Goal: Task Accomplishment & Management: Use online tool/utility

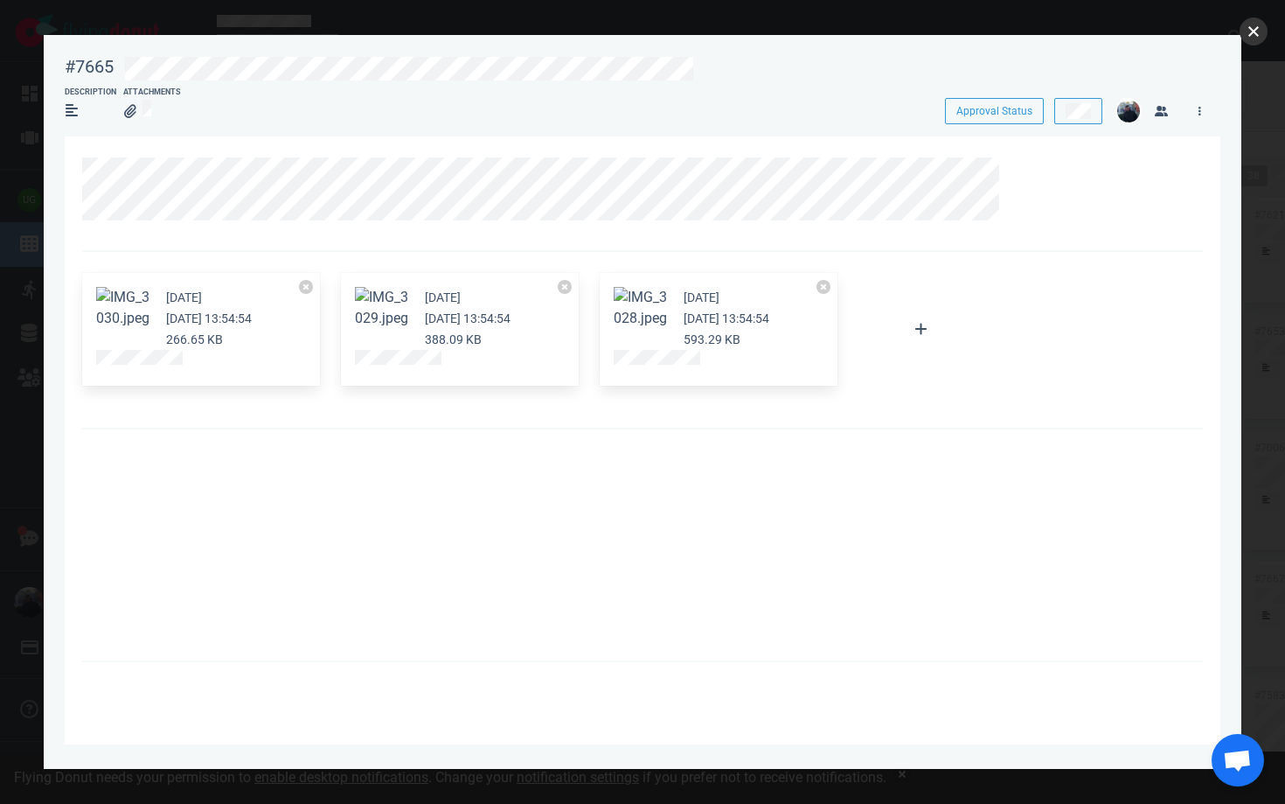
click at [1248, 34] on button "close" at bounding box center [1254, 31] width 28 height 28
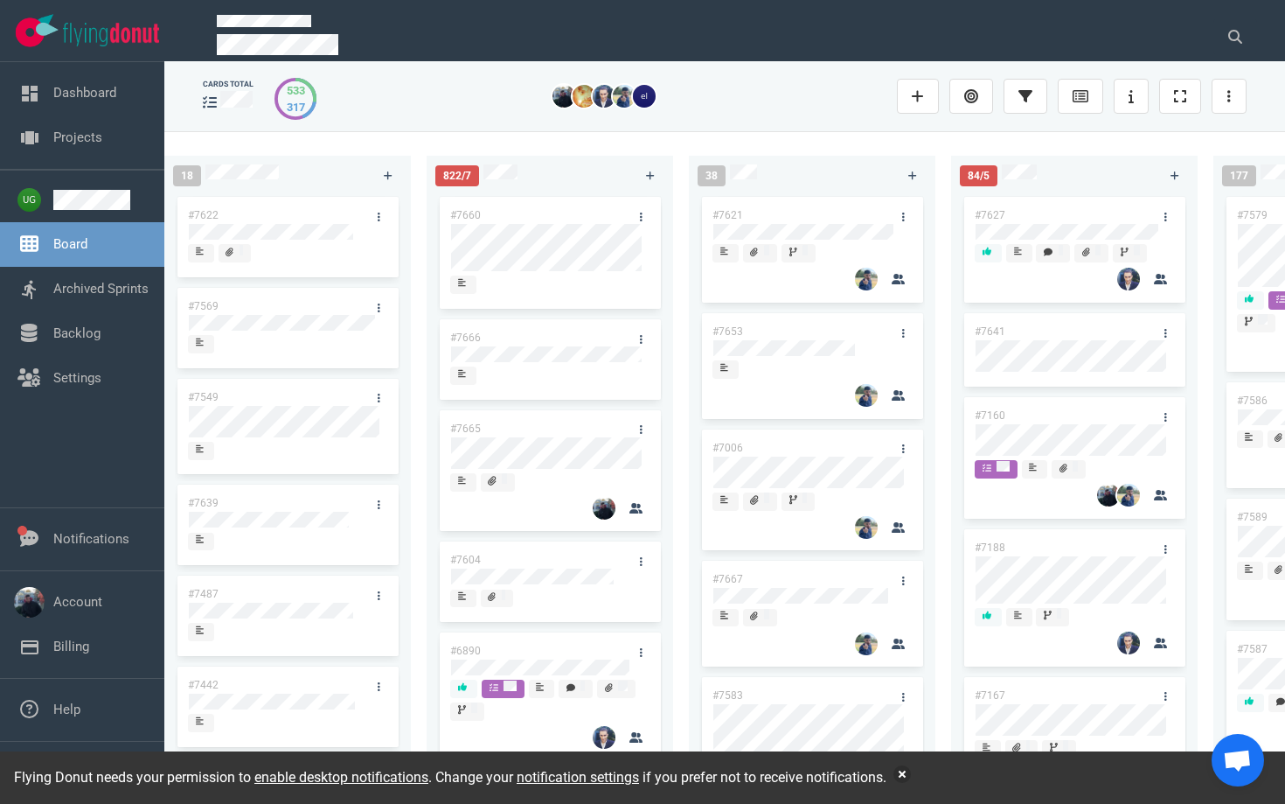
scroll to position [0, 543]
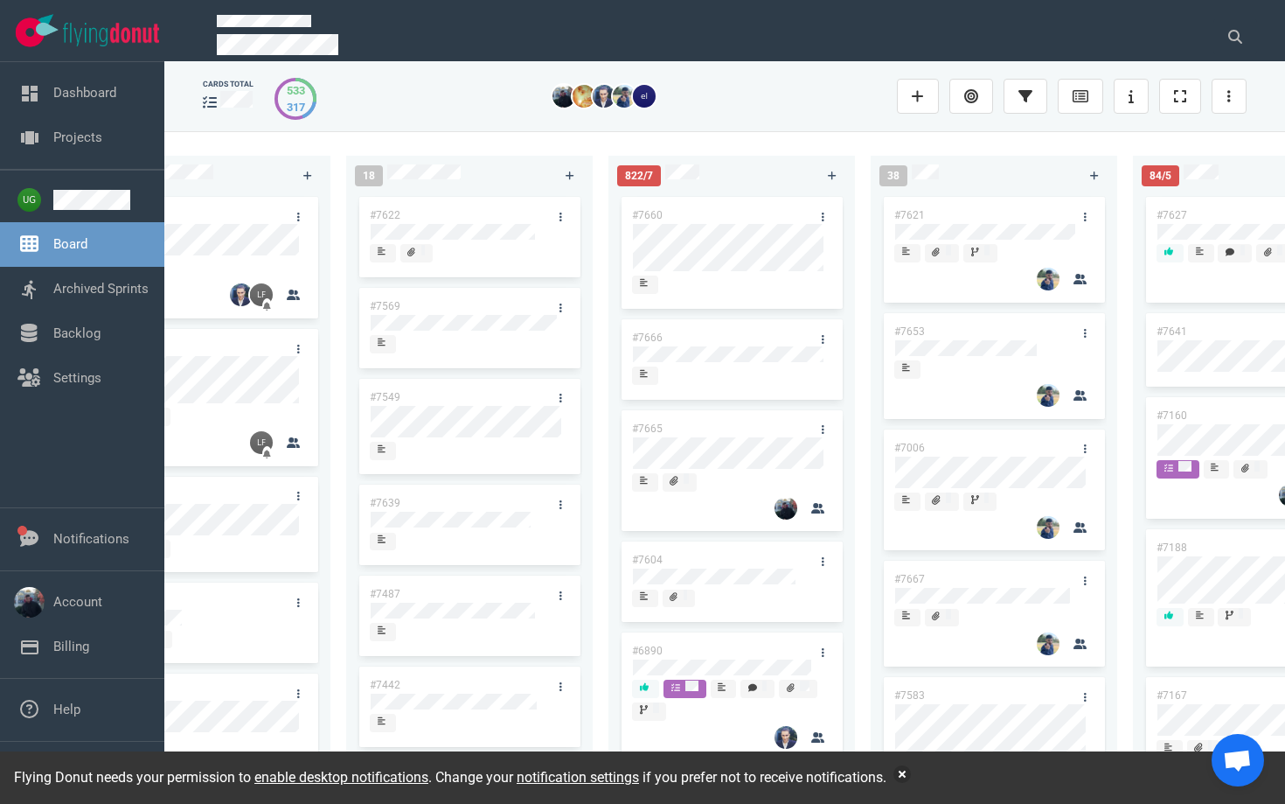
scroll to position [0, 352]
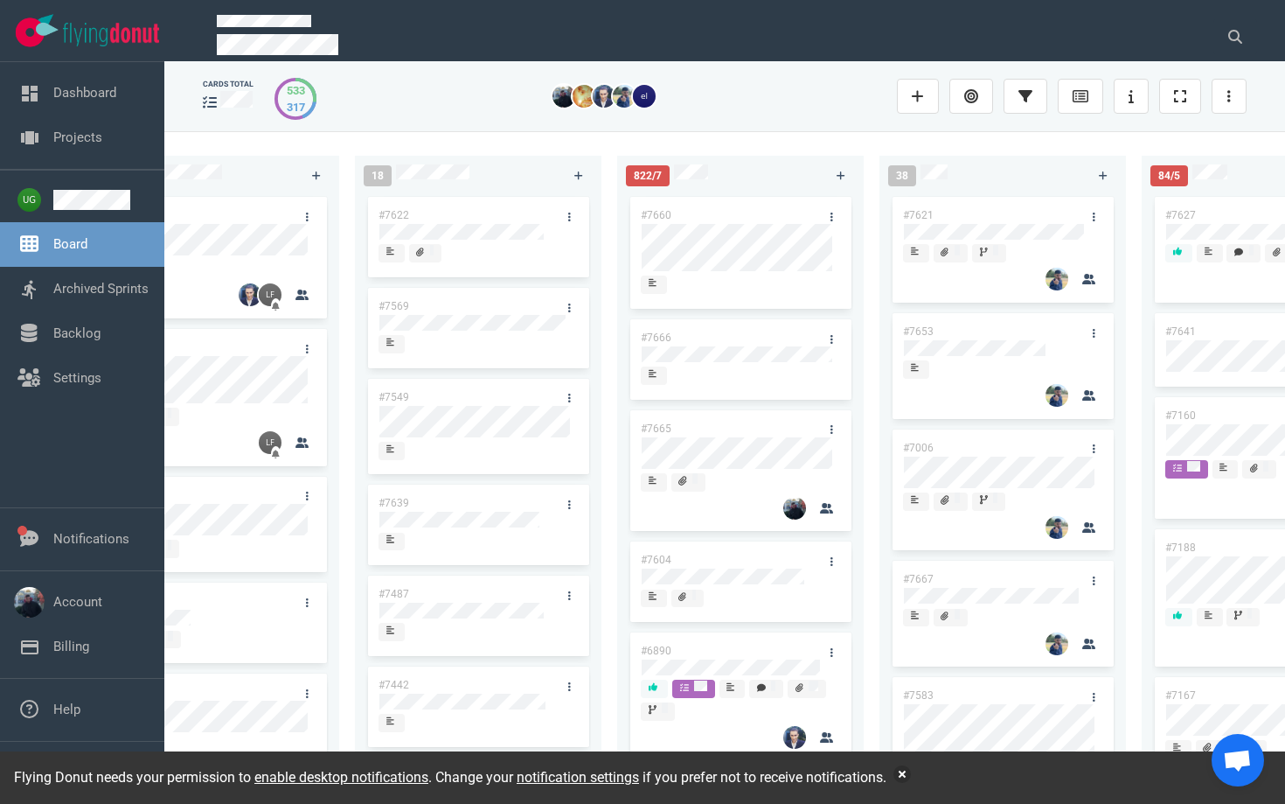
click at [867, 213] on div "822/7 #7660 #7666 #7665 #7604 #6890 #7626 #7279 #7661 #7659 #7656 #7655" at bounding box center [748, 467] width 262 height 644
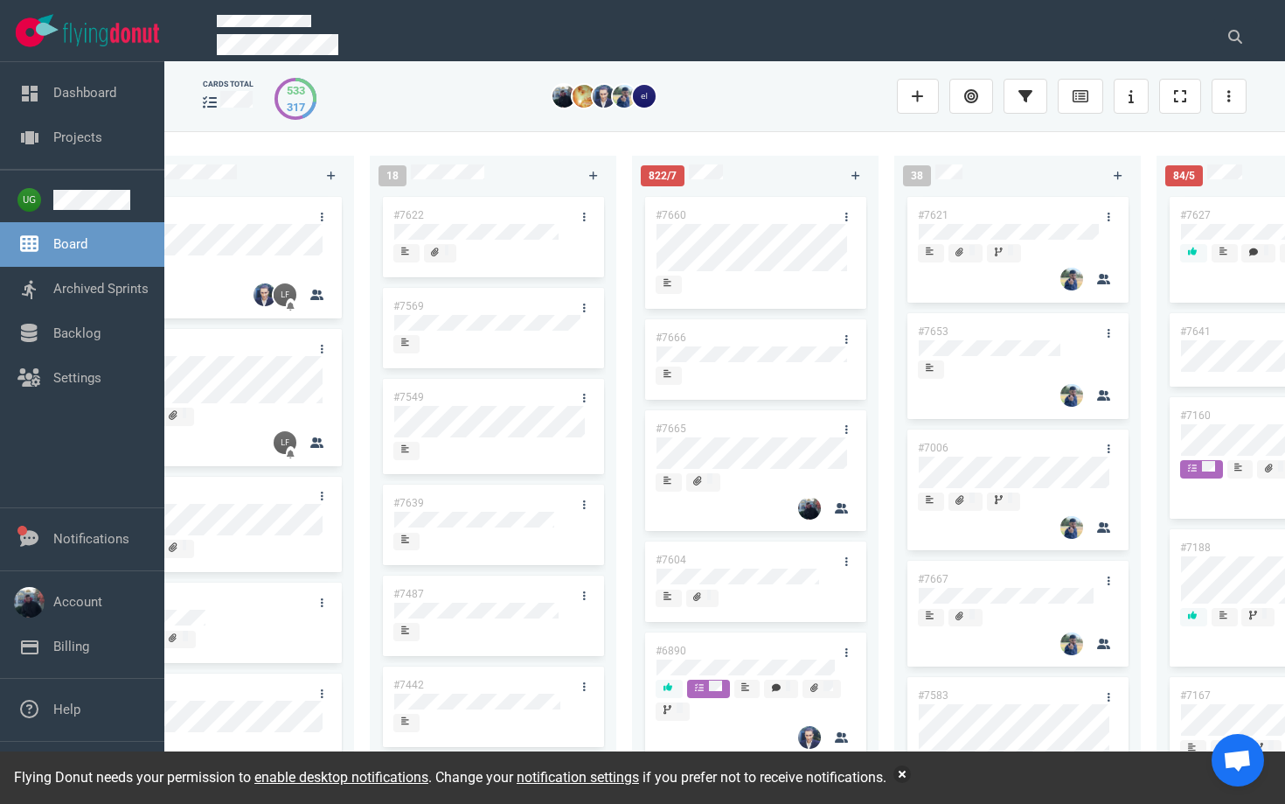
scroll to position [0, 325]
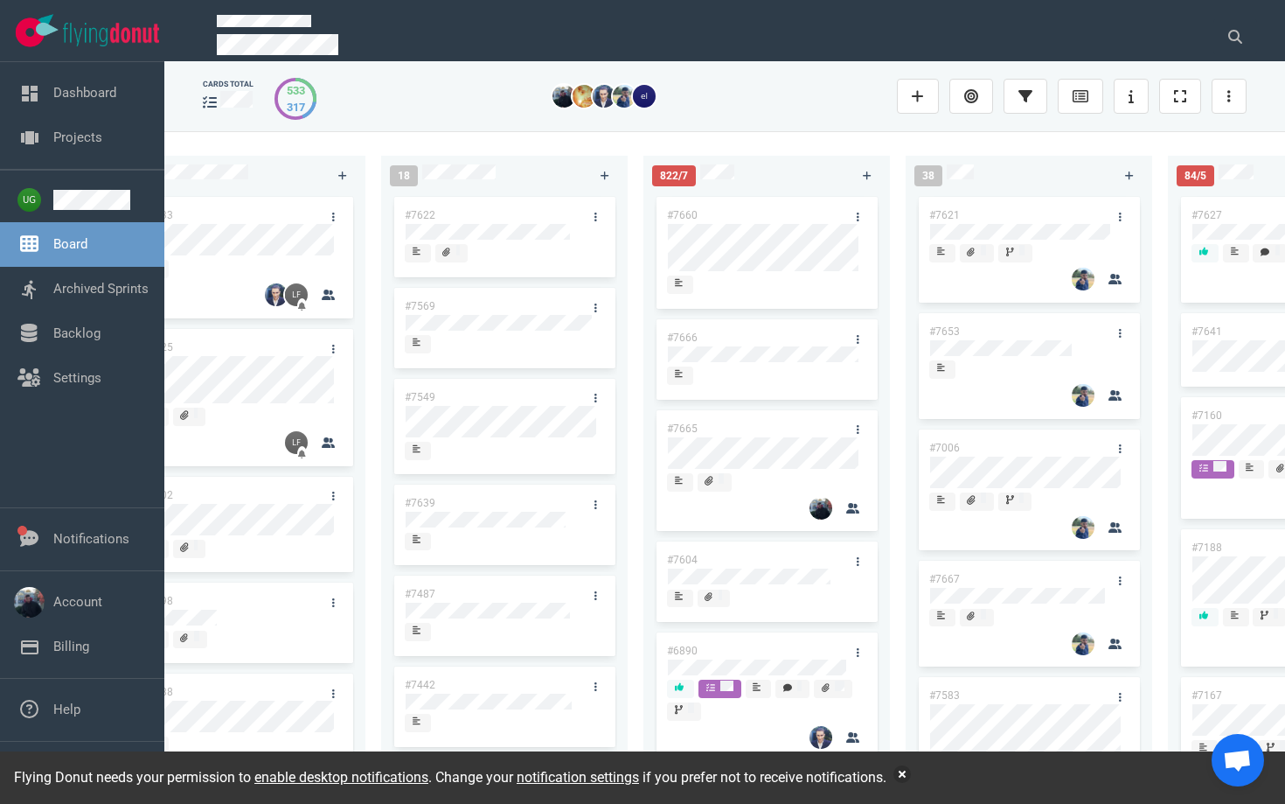
click at [838, 133] on div "223 #7646 #7563 #1948 #1674 #1617 #1660 #362 #4673 #2261 #2378 #2684 51 #7633 #…" at bounding box center [724, 467] width 1121 height 672
click at [898, 273] on div "822/7 #7660 #7666 #7665 #7604 #6890 #7626 #7279 #7661 #7659 #7656 #7655" at bounding box center [775, 467] width 262 height 644
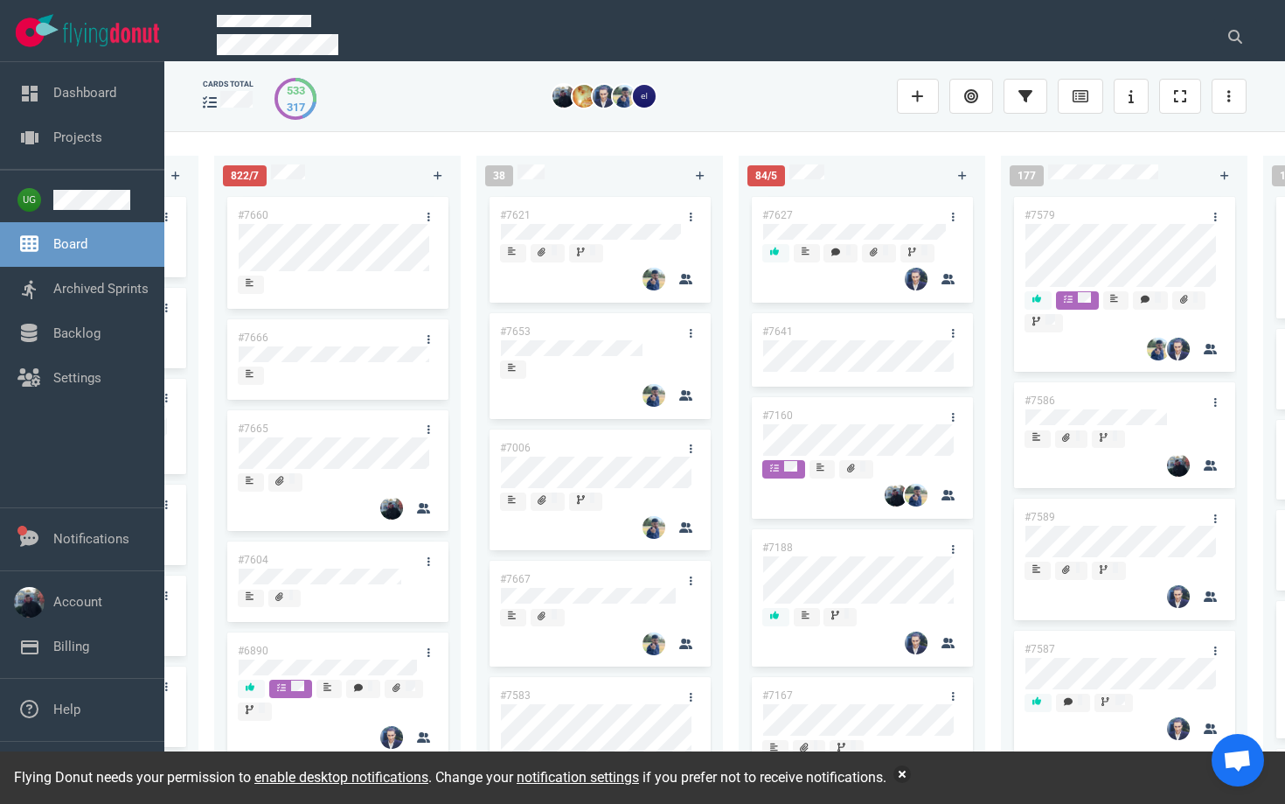
scroll to position [0, 805]
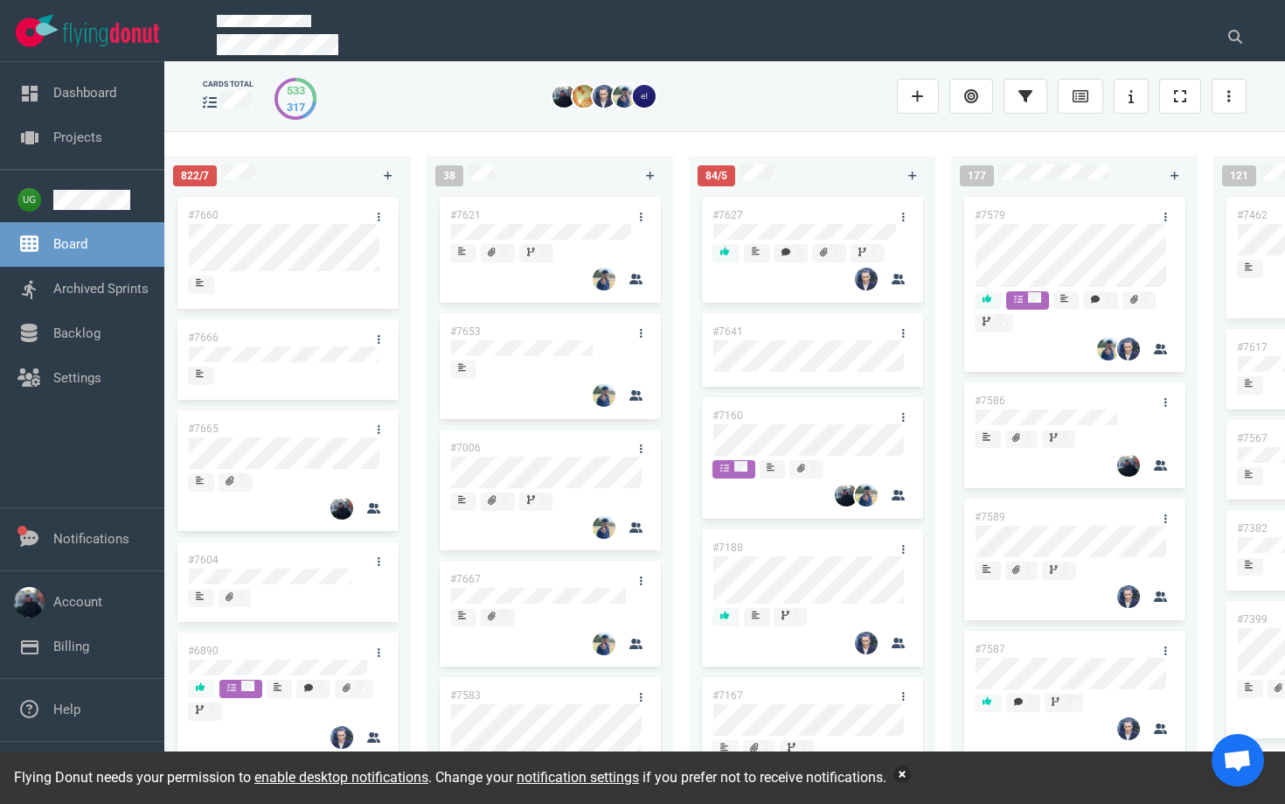
click at [911, 773] on button "button" at bounding box center [902, 773] width 17 height 17
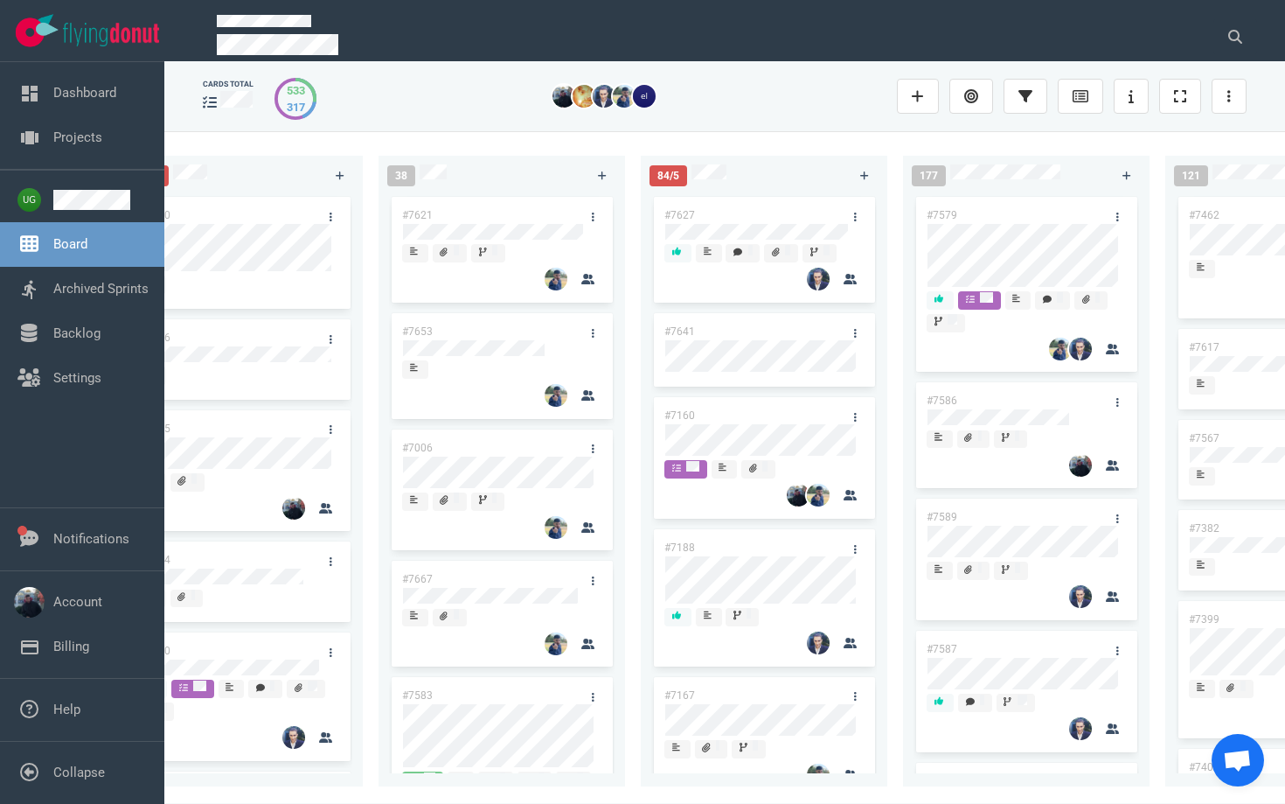
scroll to position [0, 851]
click at [805, 142] on div "223 #7646 #7563 #1948 #1674 #1617 #1660 #362 #4673 #2261 #2378 #2684 51 #7633 #…" at bounding box center [724, 467] width 1121 height 672
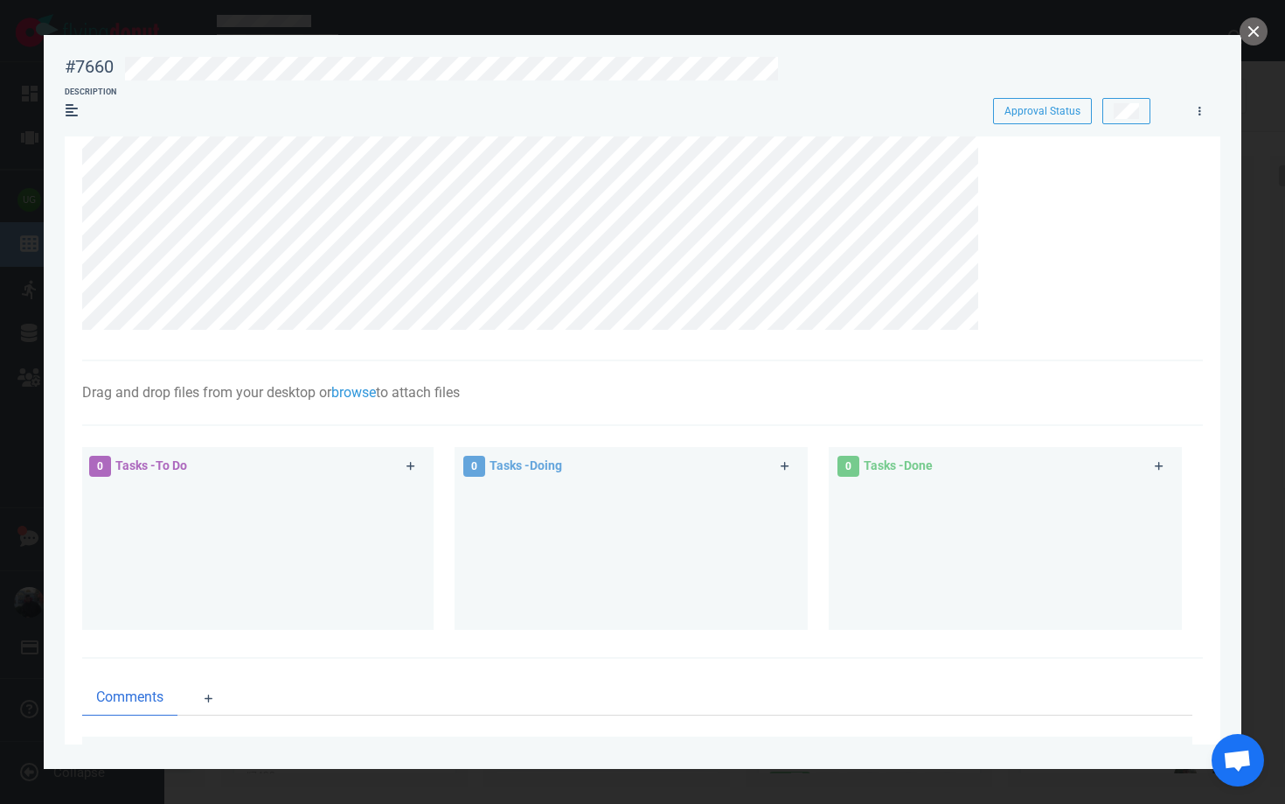
scroll to position [0, 0]
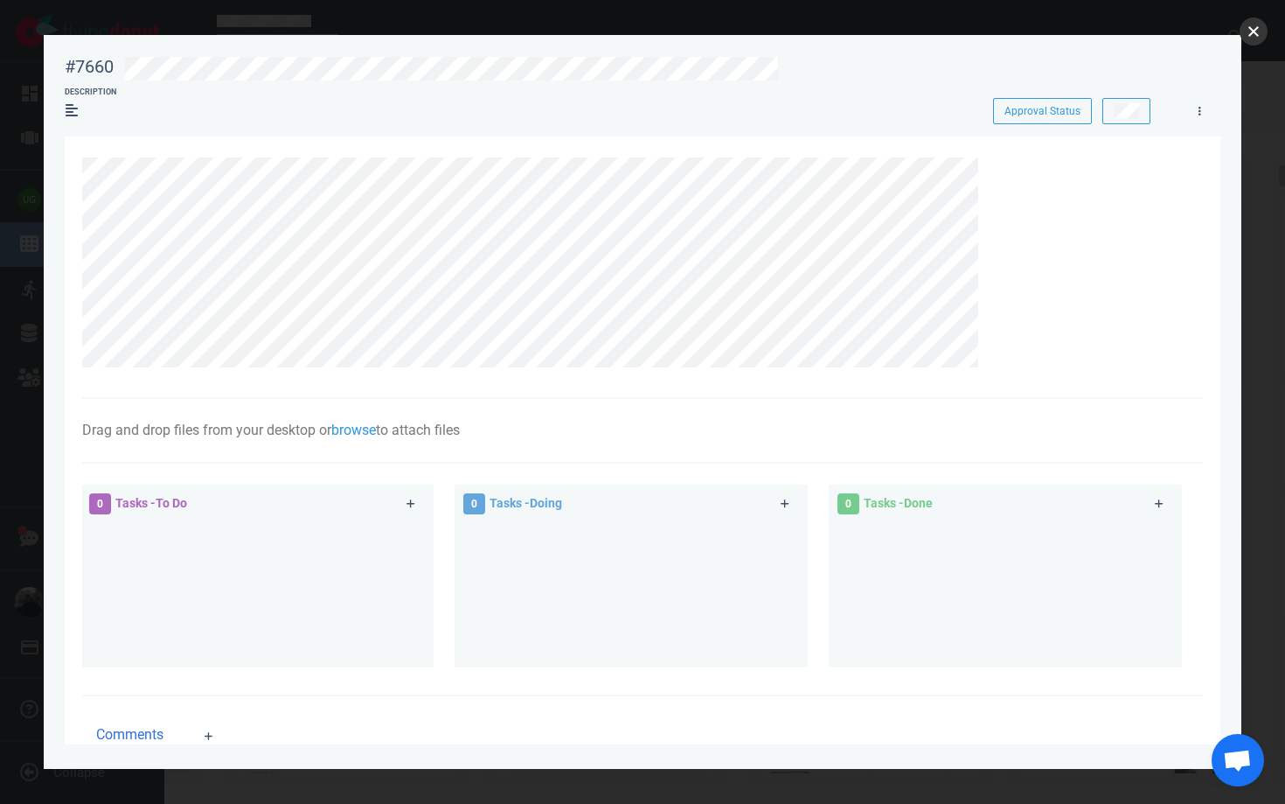
click at [1255, 31] on button "close" at bounding box center [1254, 31] width 28 height 28
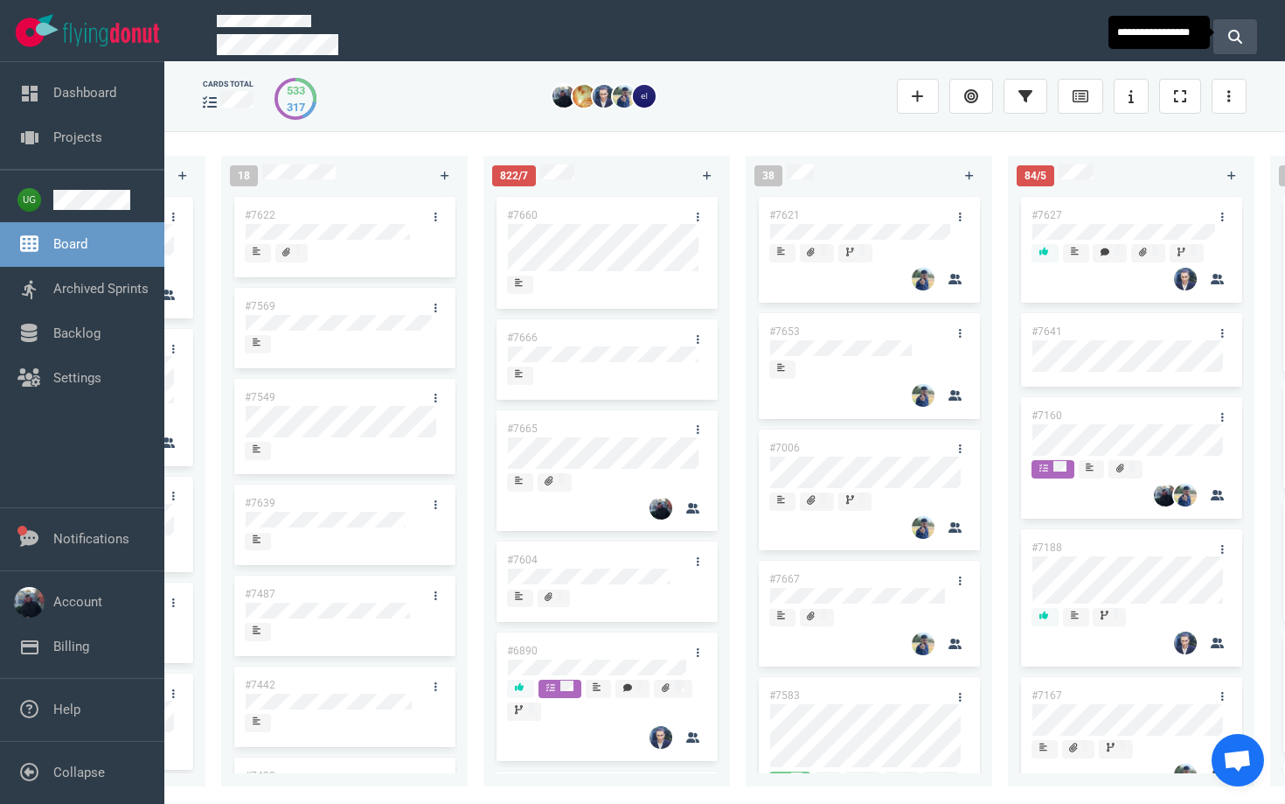
click at [1230, 32] on icon at bounding box center [1236, 37] width 14 height 14
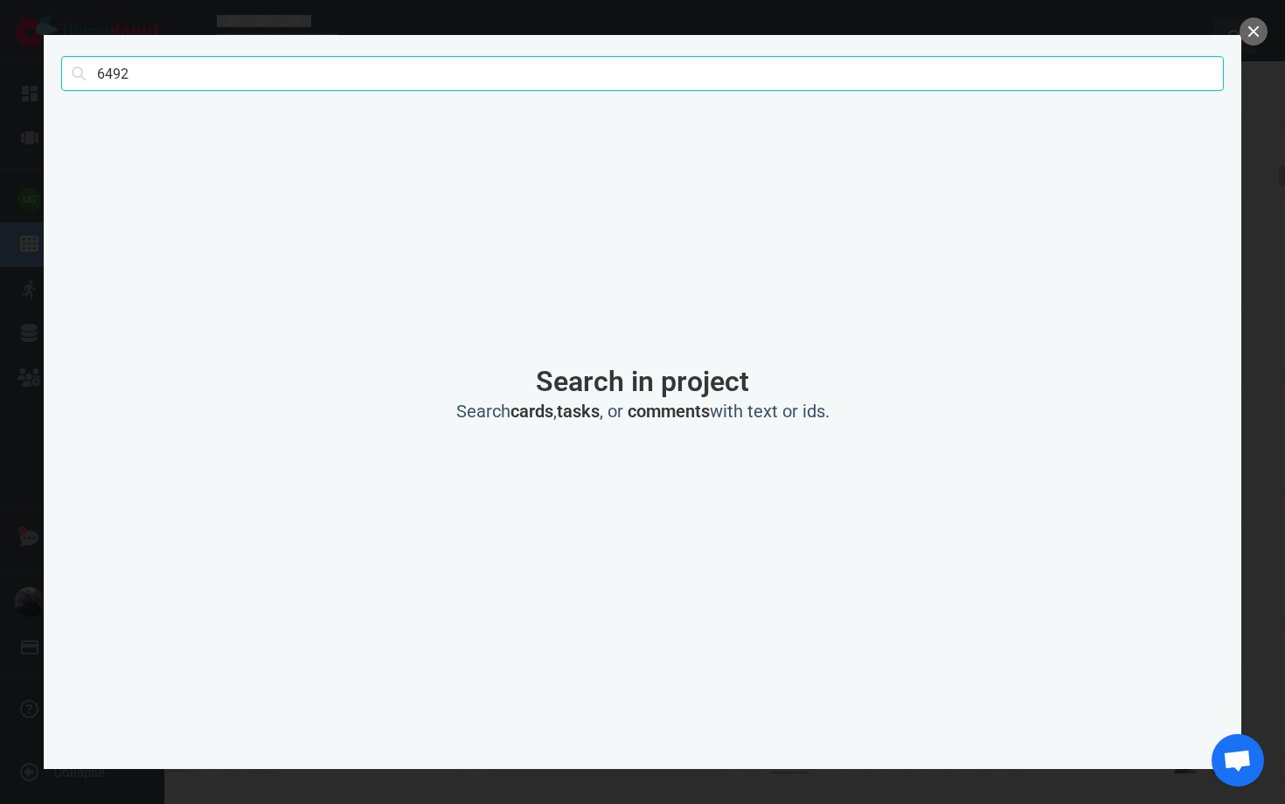
type input "6492"
click button "Search" at bounding box center [0, 0] width 0 height 0
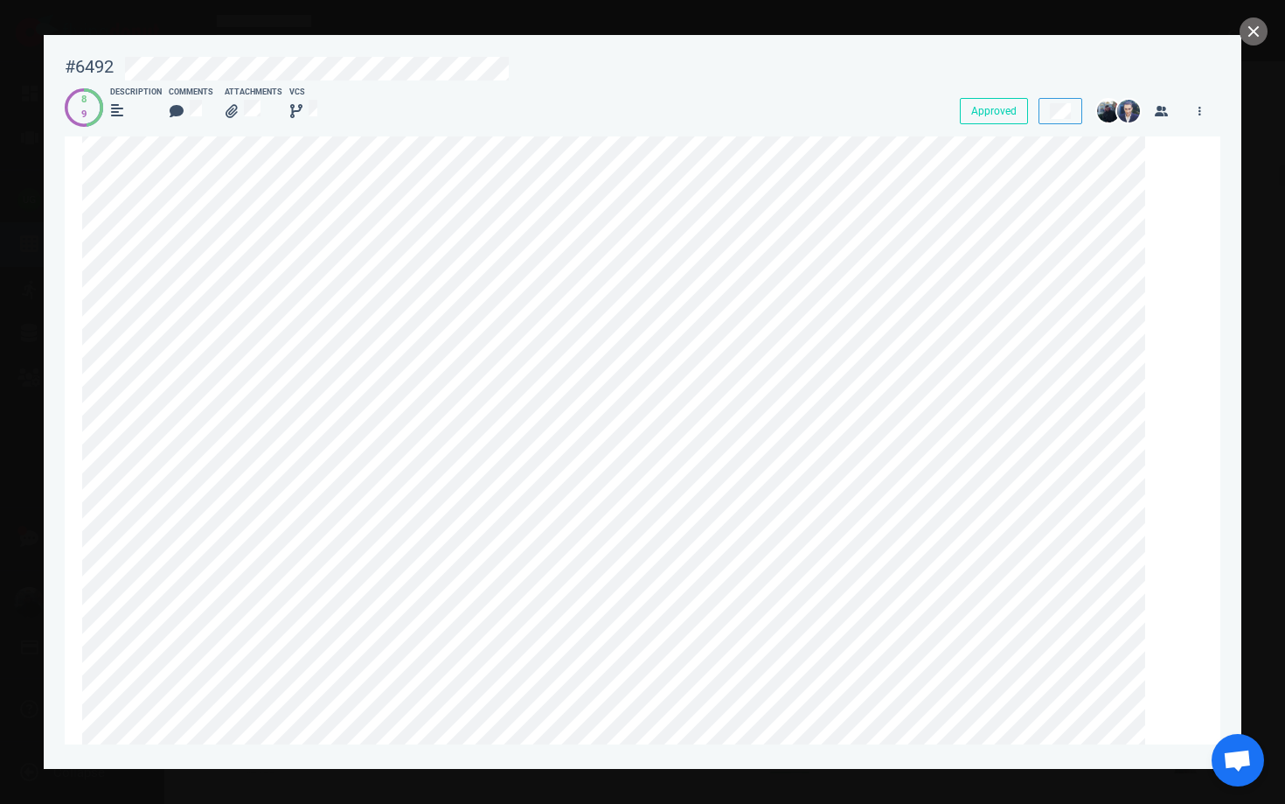
scroll to position [200, 0]
click at [1258, 31] on button "close" at bounding box center [1254, 31] width 28 height 28
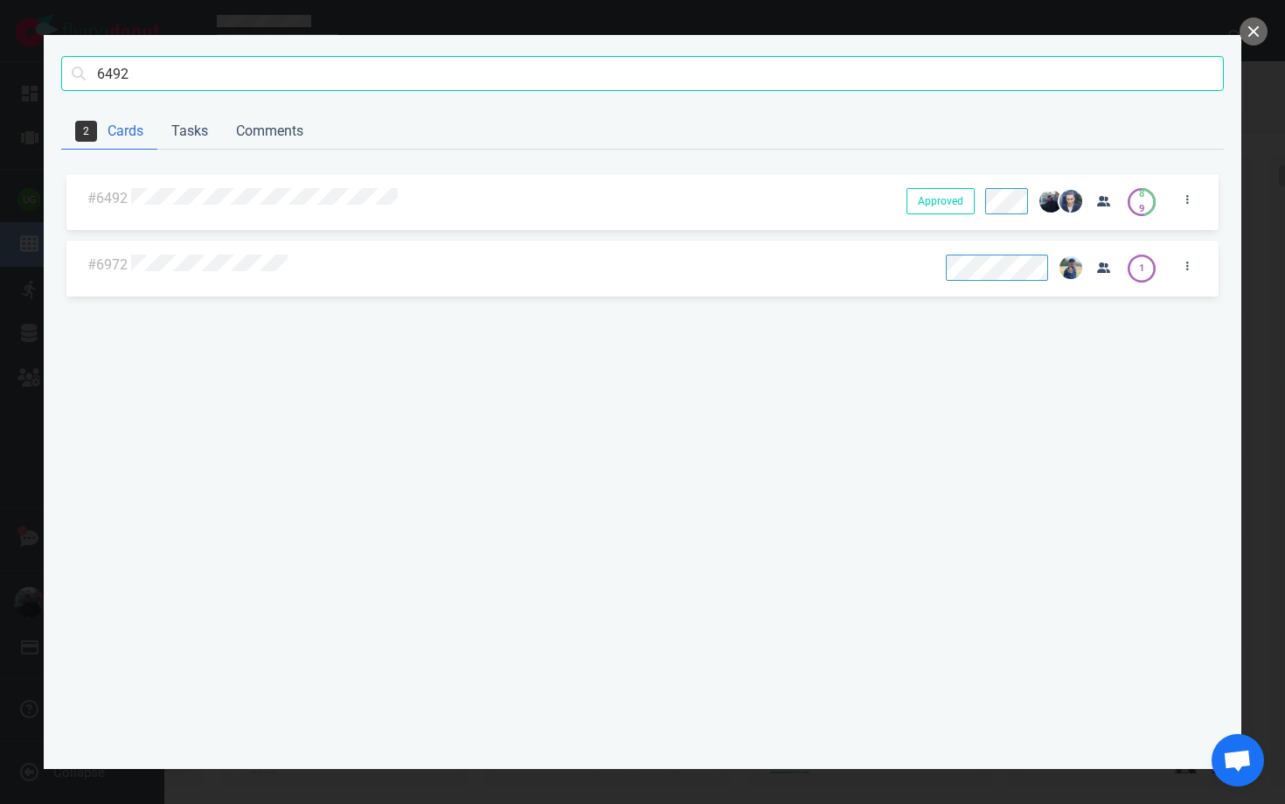
click at [1258, 31] on button "close" at bounding box center [1254, 31] width 28 height 28
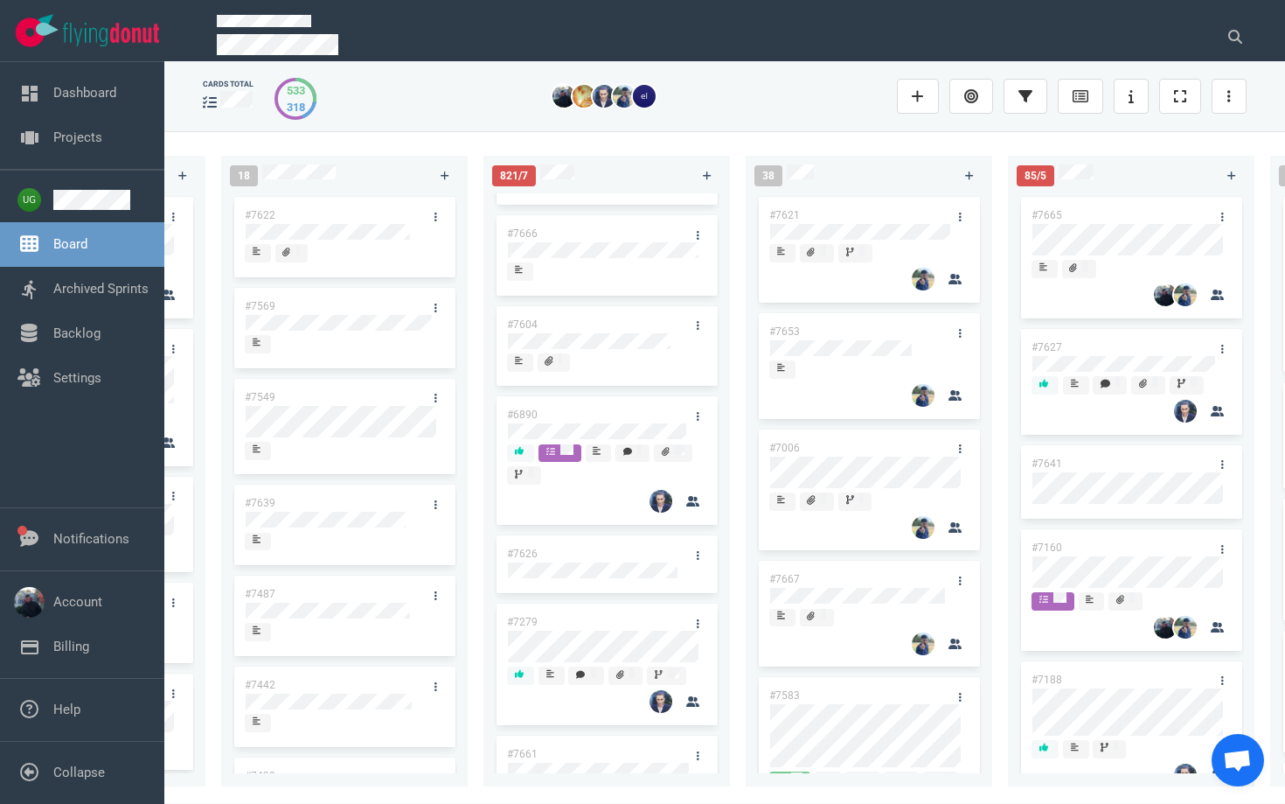
scroll to position [0, 0]
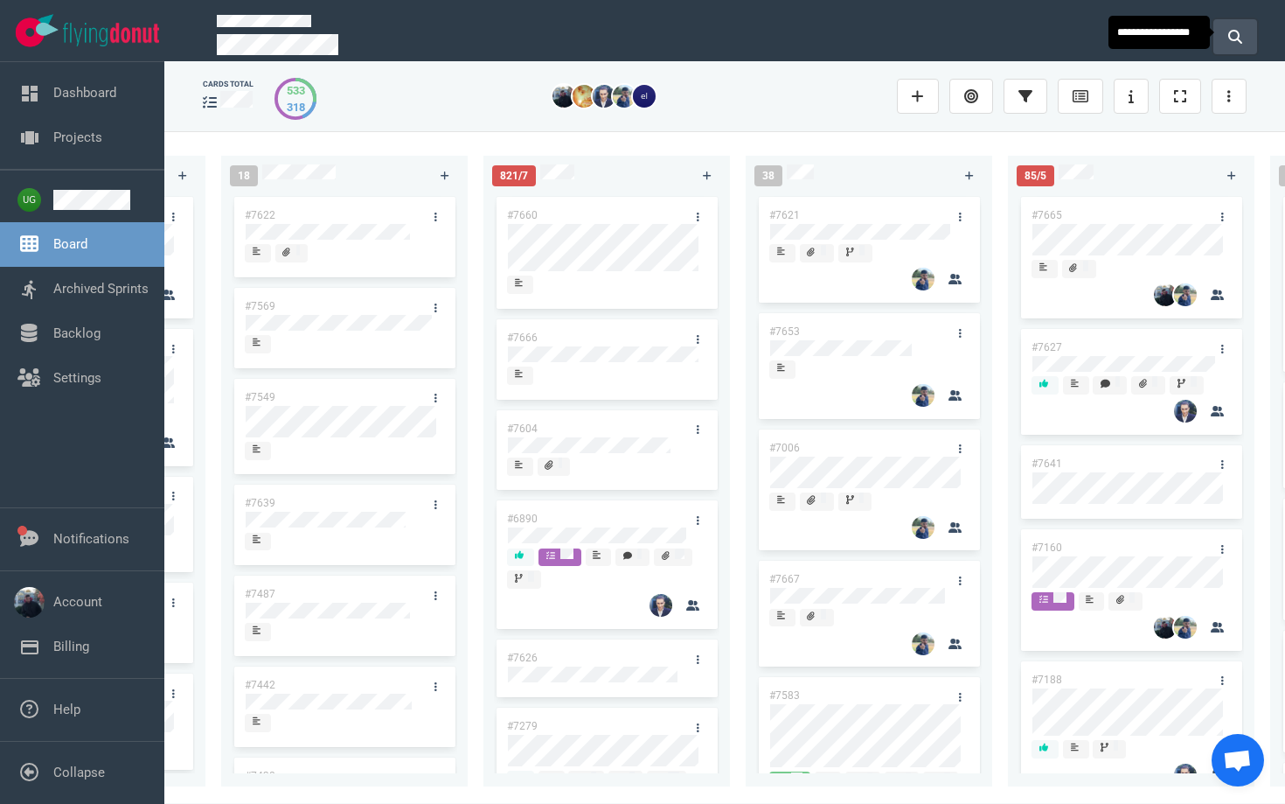
click at [1257, 31] on button at bounding box center [1236, 36] width 44 height 35
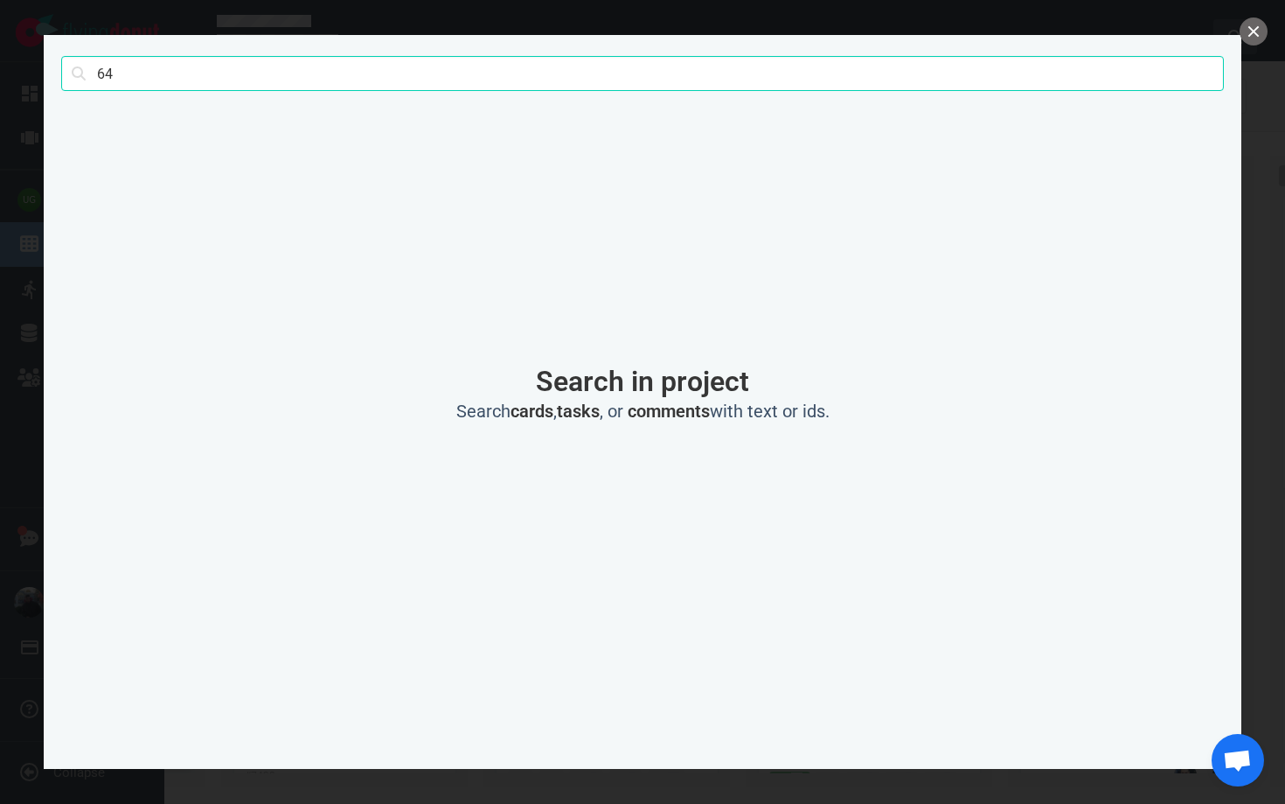
type input "6"
type input "λ"
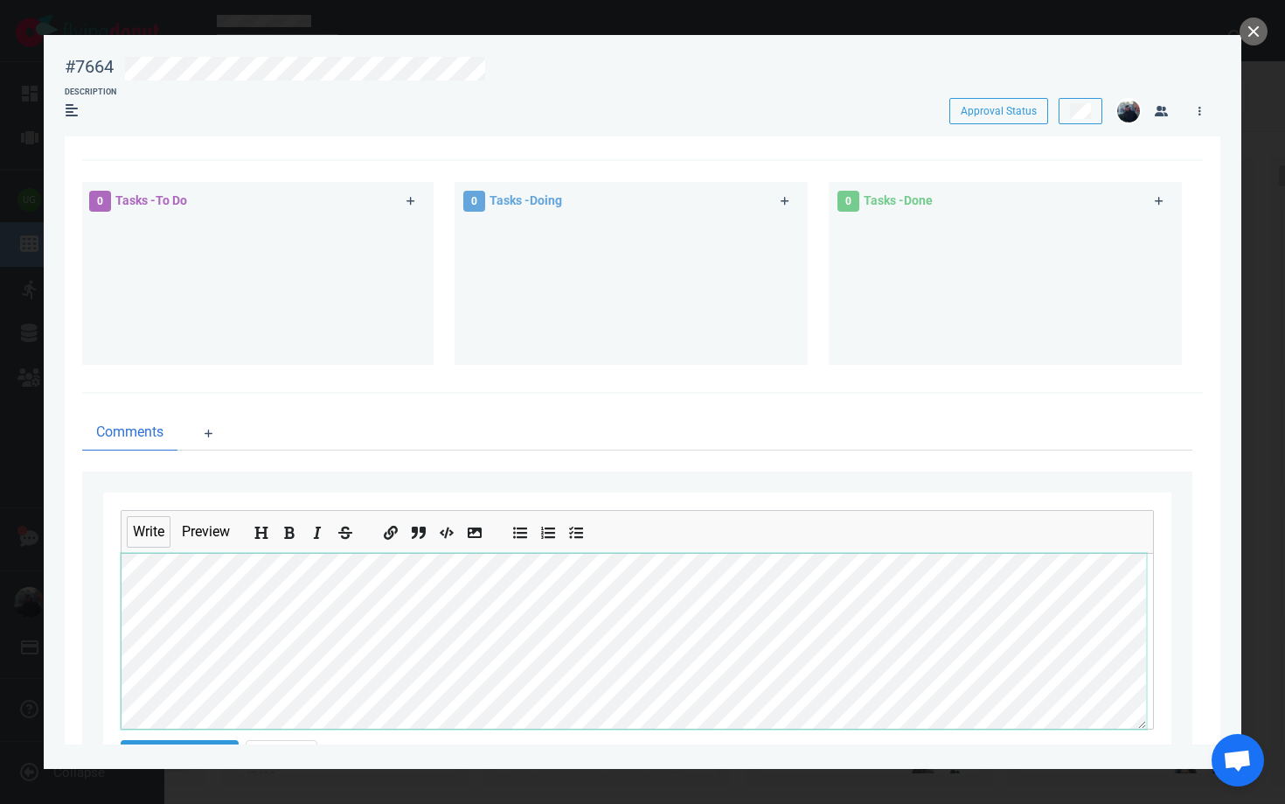
scroll to position [167, 0]
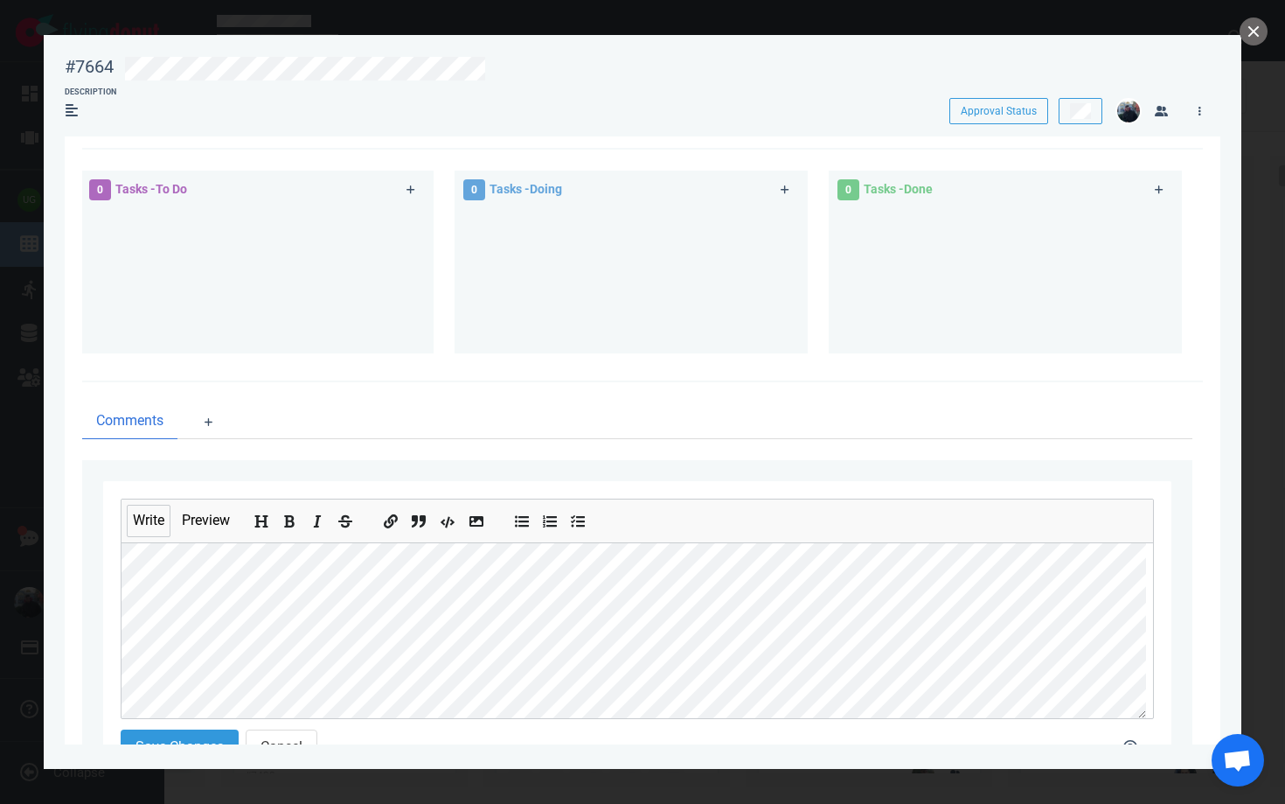
click at [441, 525] on button "Insert code" at bounding box center [447, 517] width 23 height 19
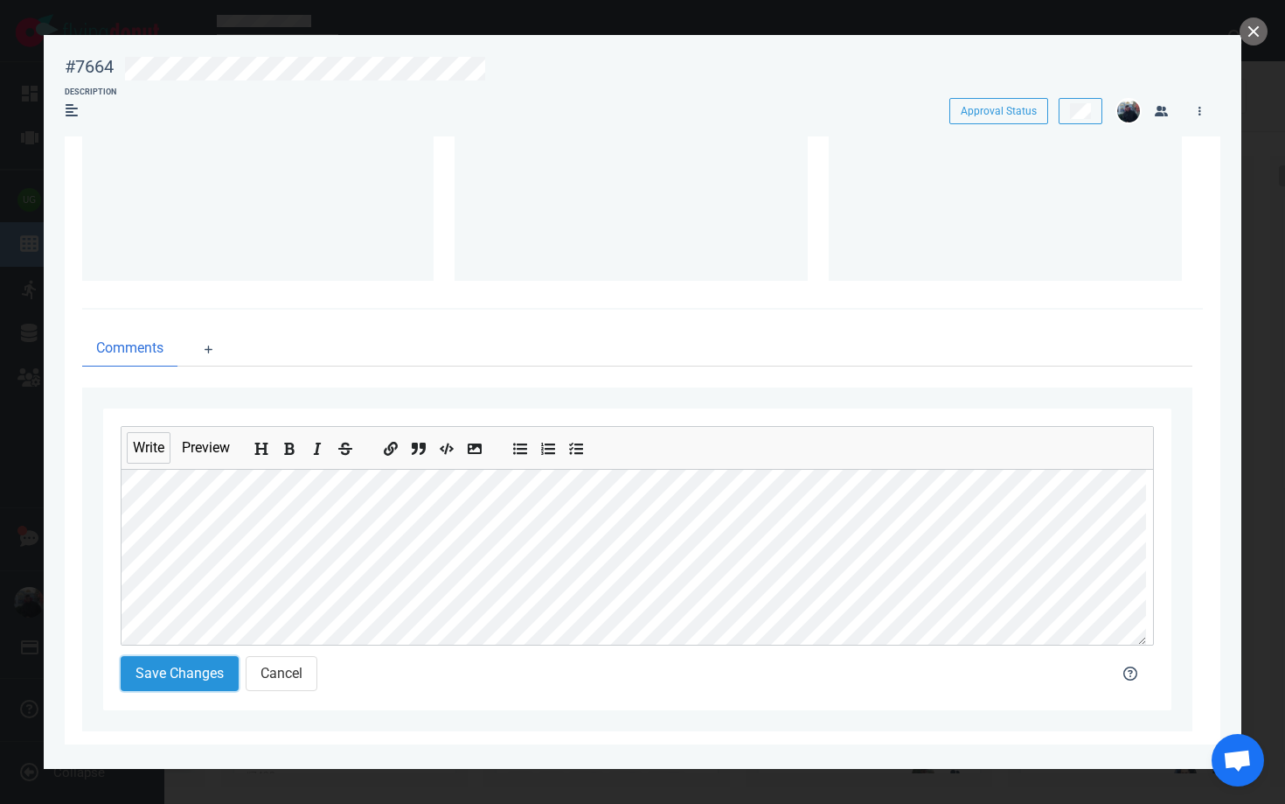
click at [181, 672] on button "Save Changes" at bounding box center [180, 673] width 118 height 35
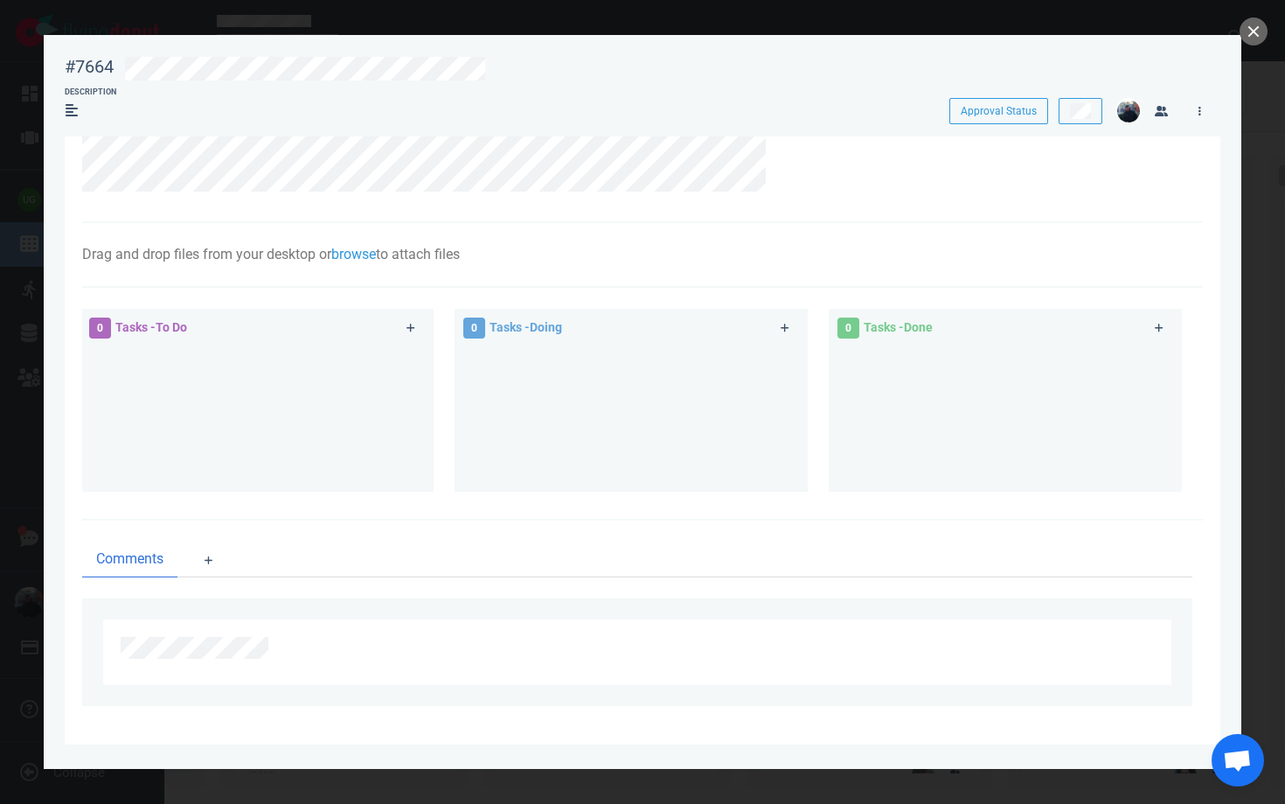
scroll to position [240, 0]
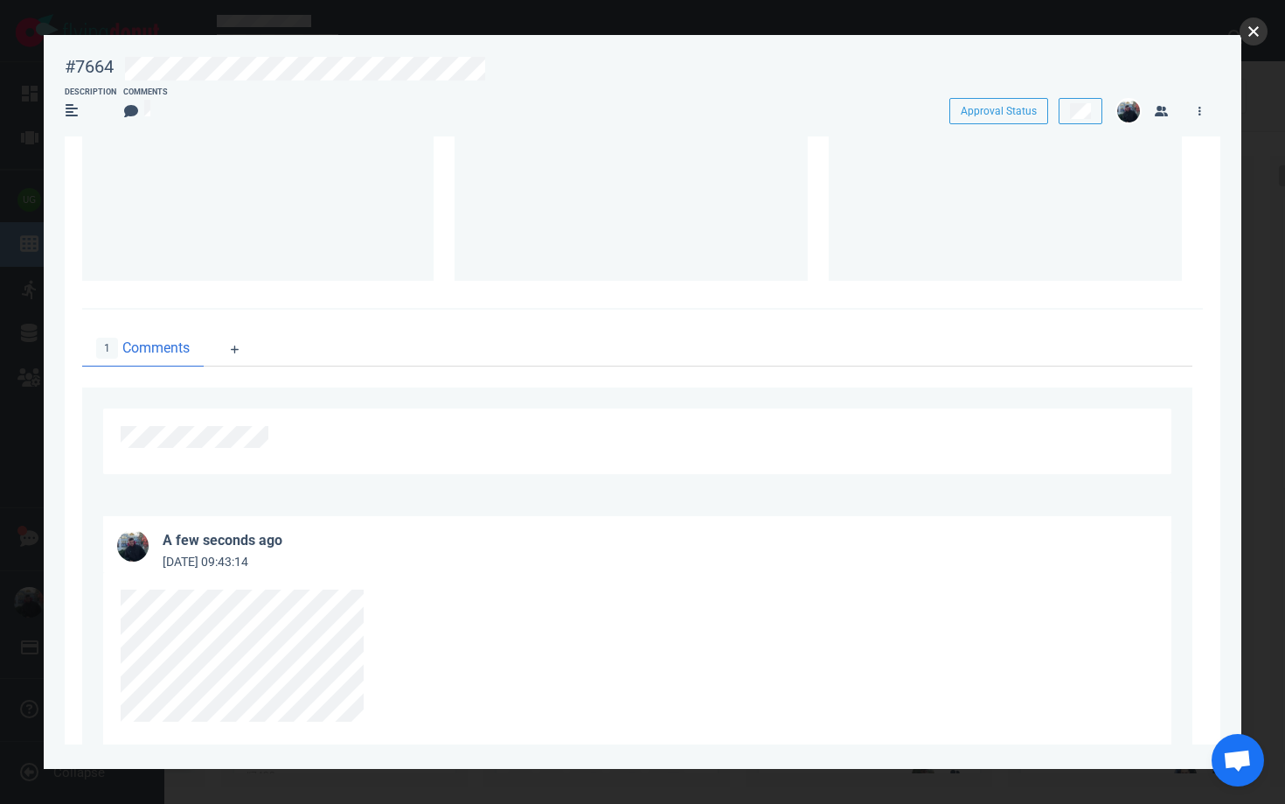
click at [1258, 22] on button "close" at bounding box center [1254, 31] width 28 height 28
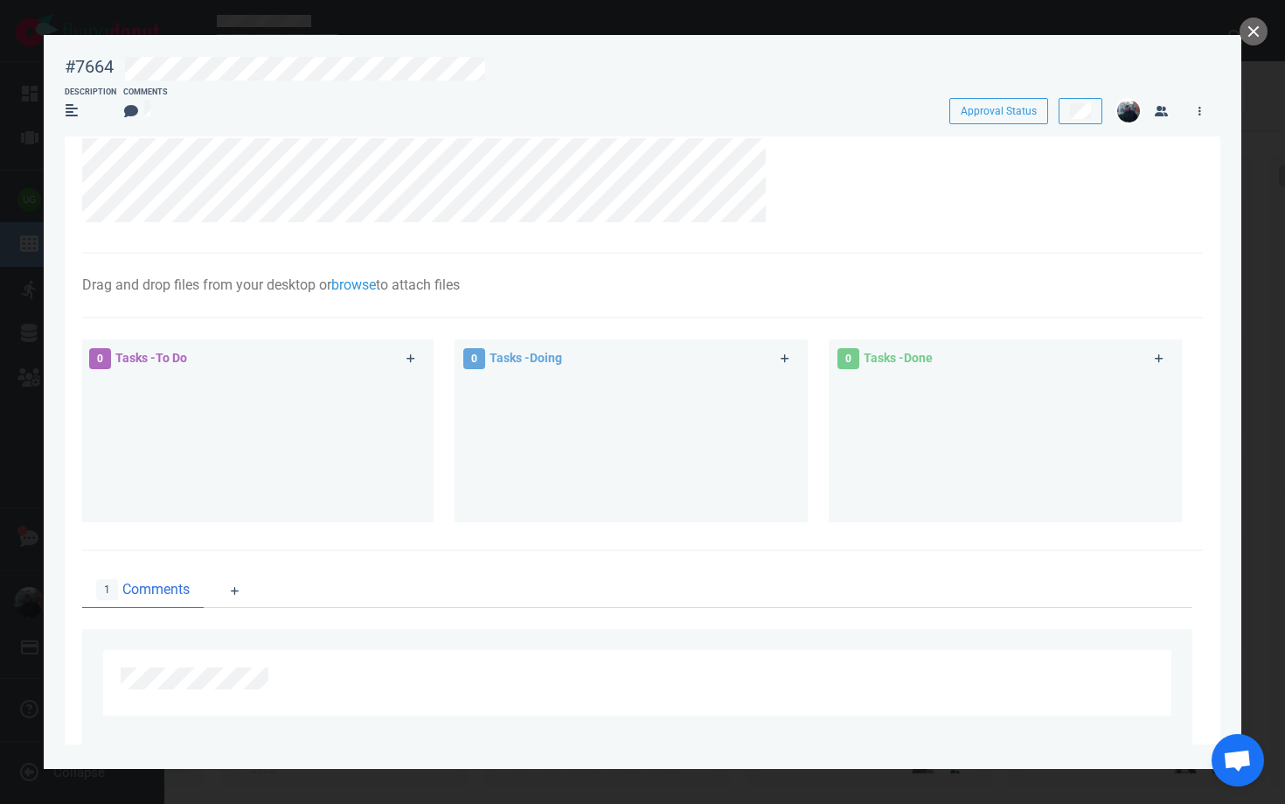
scroll to position [14, 0]
